Goal: Find specific page/section: Find specific page/section

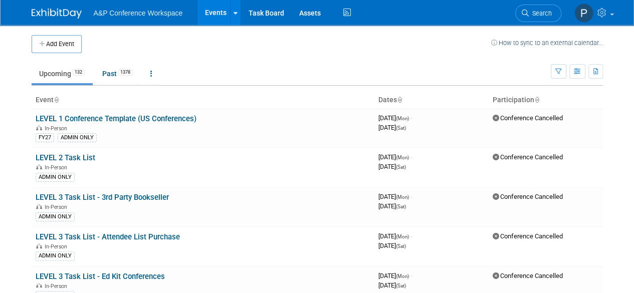
scroll to position [1261, 0]
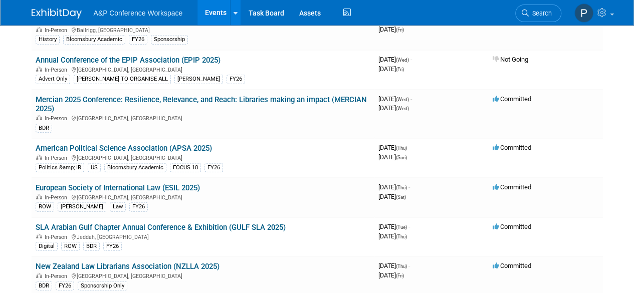
click at [157, 145] on link "American Political Science Association (APSA 2025)" at bounding box center [124, 148] width 176 height 9
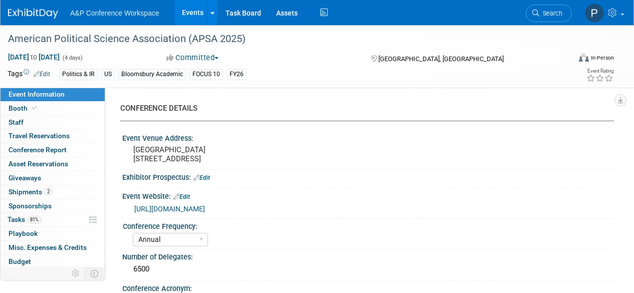
select select "Annual"
select select "Level 2"
select select "In-Person Booth"
select select "Politics & International Relations"
select select "Bloomsbury Academic"
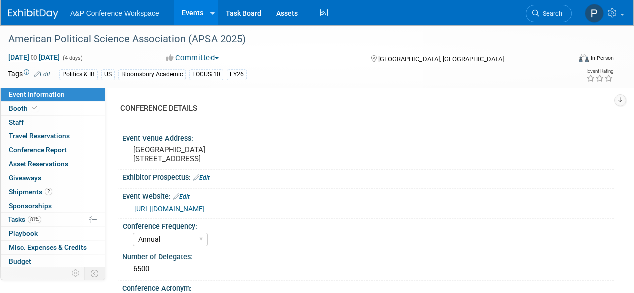
select select "Amanda Oney"
select select "Ami Reitmeier"
select select "Networking/Commissioning"
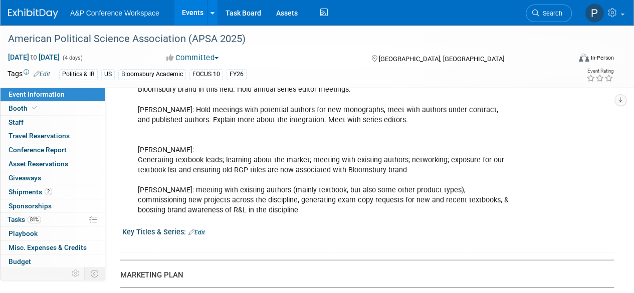
scroll to position [977, 0]
